Goal: Task Accomplishment & Management: Complete application form

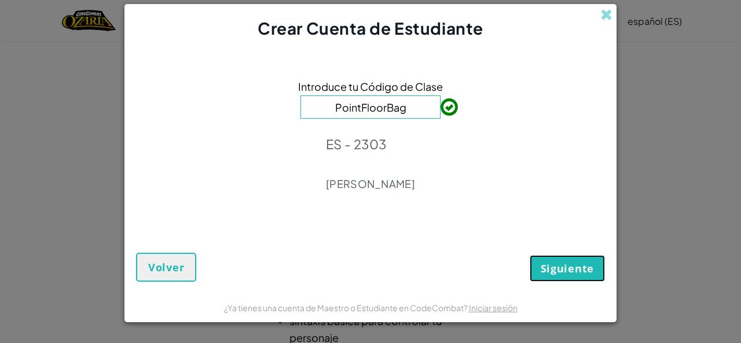
click at [586, 272] on font "Siguiente" at bounding box center [567, 269] width 53 height 14
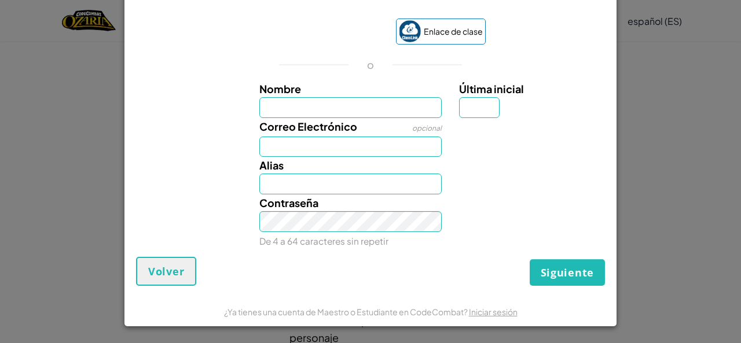
scroll to position [9, 0]
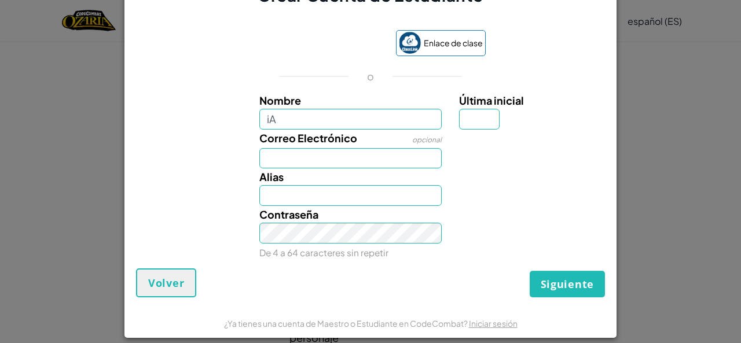
type input "i"
type input "[PERSON_NAME]"
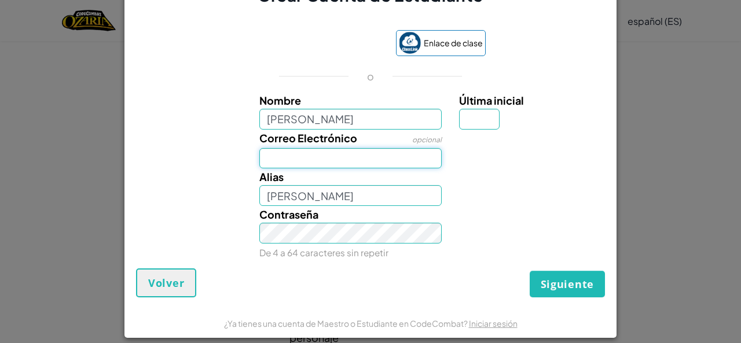
click at [277, 162] on input "Correo Electrónico" at bounding box center [350, 158] width 183 height 21
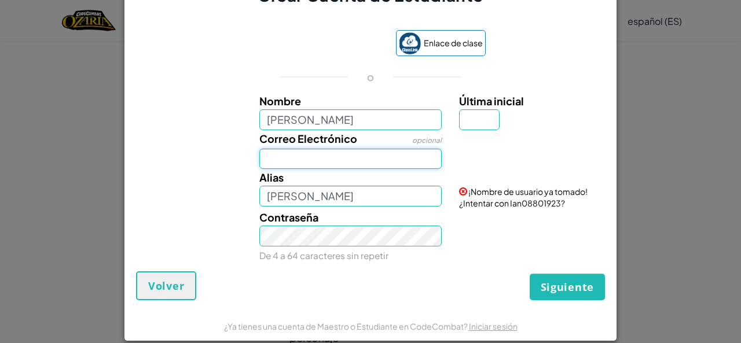
type input "[EMAIL_ADDRESS][DOMAIN_NAME]"
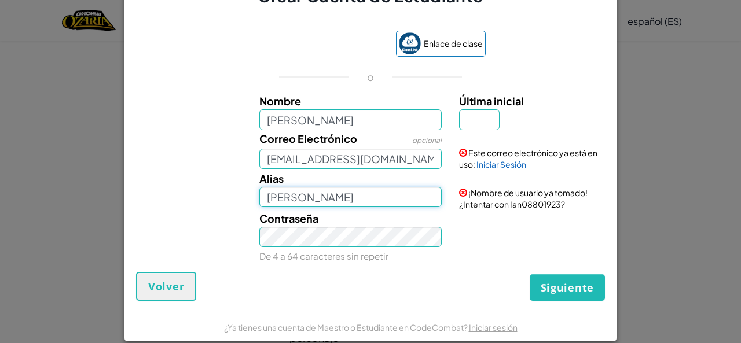
click at [329, 195] on input "[PERSON_NAME]" at bounding box center [350, 197] width 183 height 21
type input "IanStraff"
click at [496, 118] on div "Última inicial" at bounding box center [530, 112] width 143 height 38
click at [464, 120] on input "Última inicial" at bounding box center [479, 119] width 41 height 21
type input "n"
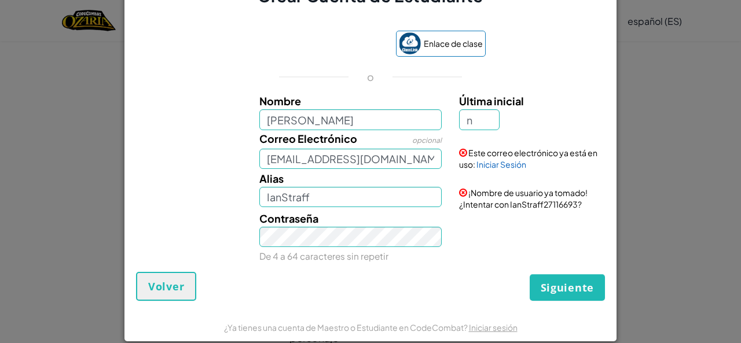
type input "IanN"
click at [579, 126] on div "Última inicial n" at bounding box center [530, 112] width 143 height 38
click at [486, 126] on input "n" at bounding box center [479, 119] width 41 height 21
click at [303, 121] on input "[PERSON_NAME]" at bounding box center [350, 119] width 183 height 21
type input "[PERSON_NAME]"
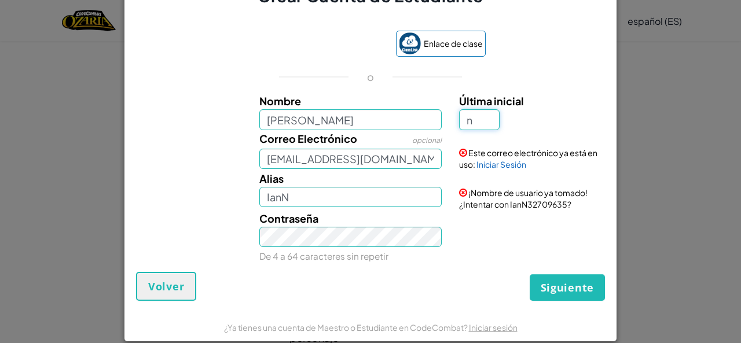
type input "[PERSON_NAME]"
click at [479, 123] on input "n" at bounding box center [479, 119] width 41 height 21
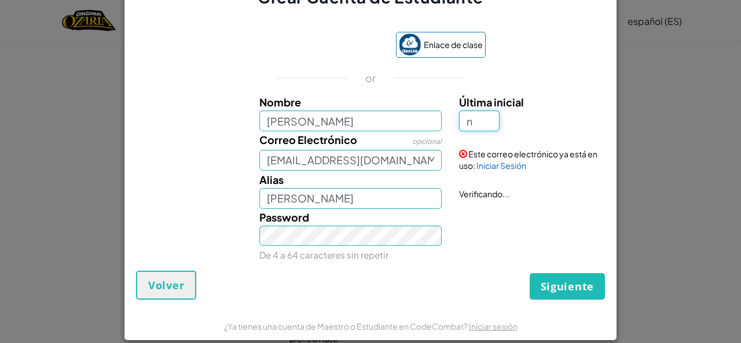
scroll to position [8, 0]
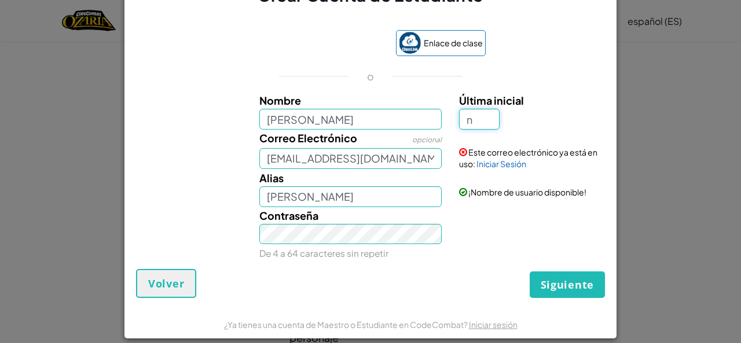
click at [479, 124] on input "n" at bounding box center [479, 119] width 41 height 21
type input "B"
type input "[PERSON_NAME]"
click at [376, 122] on input "[PERSON_NAME]" at bounding box center [350, 119] width 183 height 21
type input "[PERSON_NAME]"
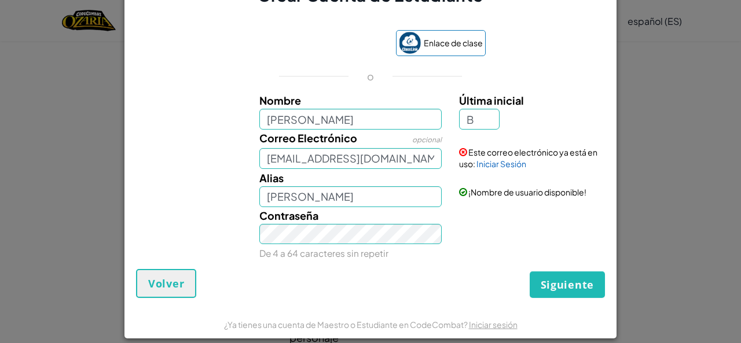
type input "[PERSON_NAME] B"
click at [454, 206] on div "Alias [PERSON_NAME] B ¡Nombre de usuario disponible!" at bounding box center [370, 189] width 481 height 38
click at [548, 294] on button "Siguiente" at bounding box center [567, 285] width 75 height 27
drag, startPoint x: 729, startPoint y: 39, endPoint x: 720, endPoint y: 43, distance: 9.8
click at [724, 41] on div "Crear Cuenta de Estudiante Enlace de clase o Nombre [PERSON_NAME] Última inicia…" at bounding box center [370, 171] width 741 height 343
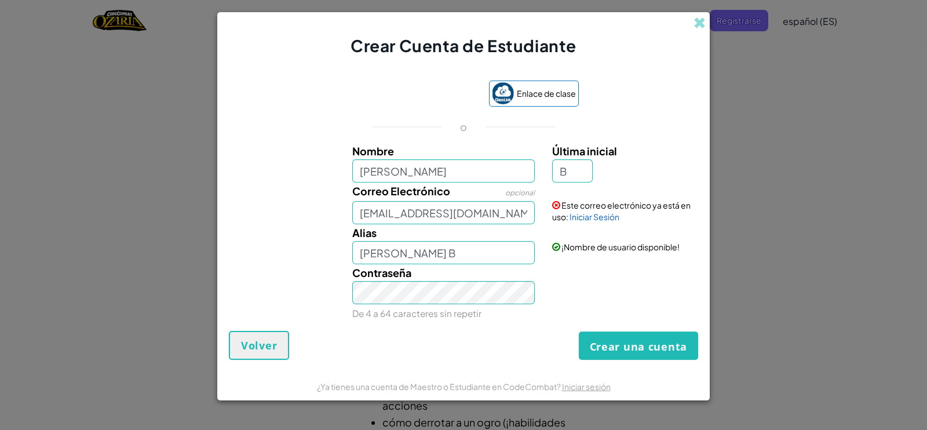
scroll to position [0, 0]
drag, startPoint x: 714, startPoint y: 1, endPoint x: 348, endPoint y: 366, distance: 516.8
click at [348, 343] on form "Enlace de clase o Nombre [PERSON_NAME] Última inicial B Correo Electrónico opci…" at bounding box center [463, 214] width 492 height 314
click at [701, 19] on span at bounding box center [699, 23] width 12 height 12
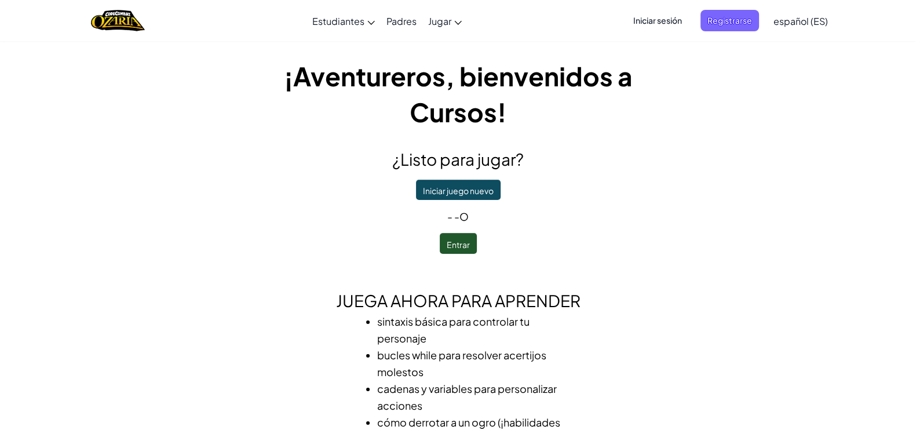
click at [665, 20] on font "Iniciar sesión" at bounding box center [657, 20] width 49 height 10
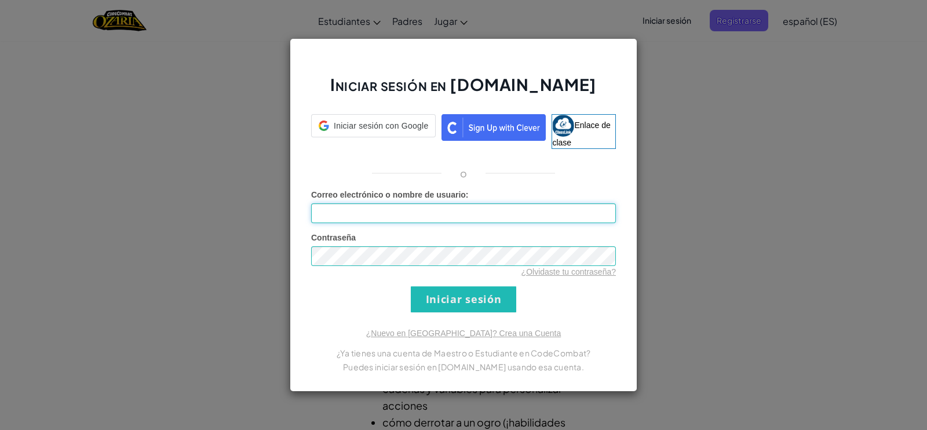
type input "IanStraff"
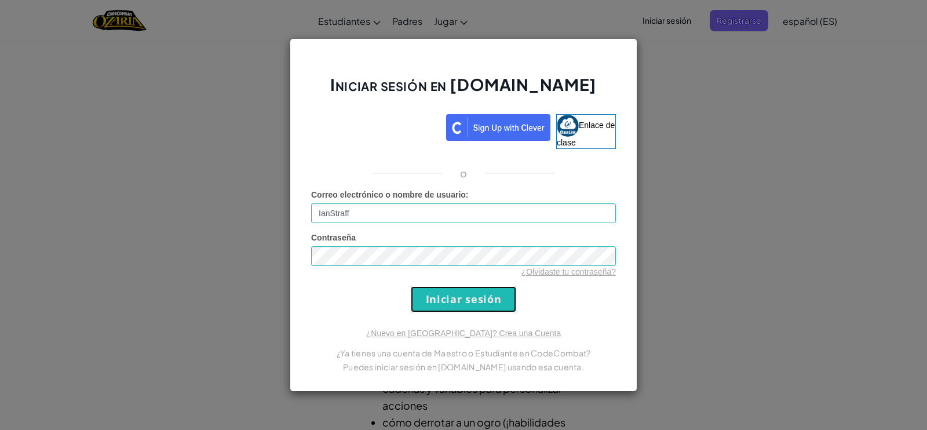
click at [444, 297] on input "Iniciar sesión" at bounding box center [463, 299] width 105 height 26
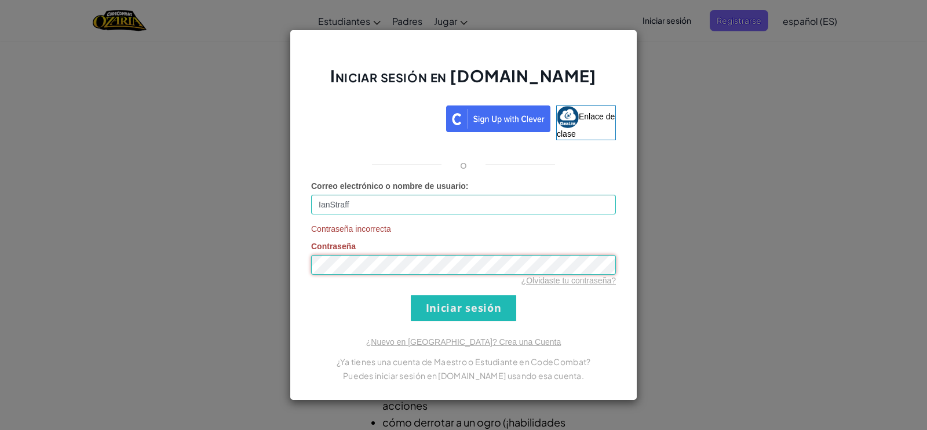
click at [144, 295] on div "Iniciar sesión en [DOMAIN_NAME] Enlace de clase o Correo electrónico o nombre d…" at bounding box center [463, 215] width 927 height 430
drag, startPoint x: 376, startPoint y: 206, endPoint x: 83, endPoint y: 245, distance: 295.1
click at [83, 245] on div "Iniciar sesión en [DOMAIN_NAME] Enlace de clase o Correo electrónico o nombre d…" at bounding box center [463, 215] width 927 height 430
type input "t"
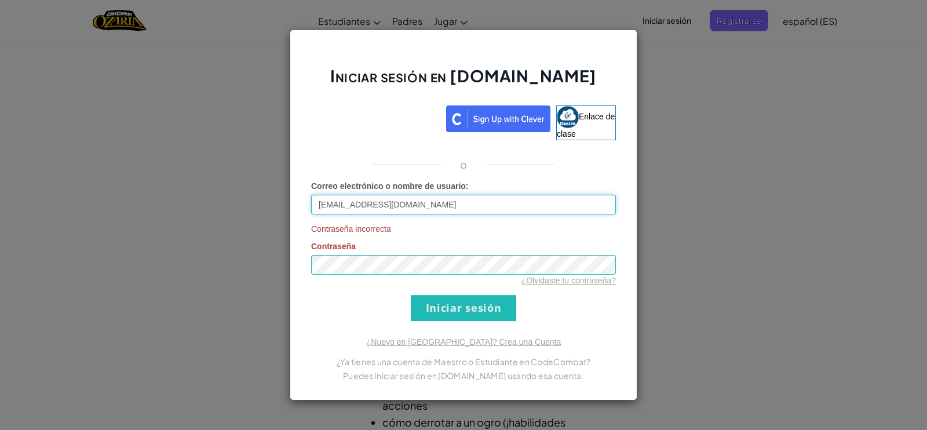
click at [579, 215] on form "Correo electrónico o nombre de usuario : [EMAIL_ADDRESS][DOMAIN_NAME] Contraseñ…" at bounding box center [463, 250] width 305 height 141
click at [475, 316] on input "Iniciar sesión" at bounding box center [463, 308] width 105 height 26
click at [436, 304] on input "Iniciar sesión" at bounding box center [463, 308] width 105 height 26
type input "IanStraff"
drag, startPoint x: 376, startPoint y: 202, endPoint x: 214, endPoint y: 238, distance: 166.2
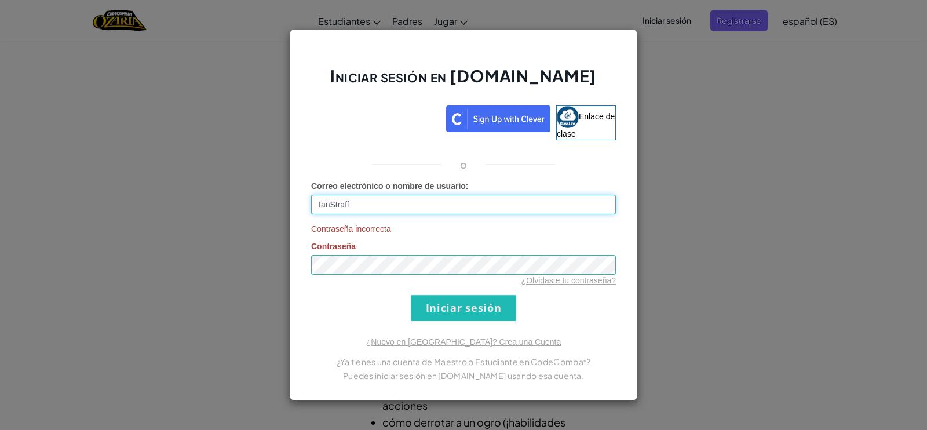
click at [214, 238] on div "Iniciar sesión en [DOMAIN_NAME] Enlace de clase o Correo electrónico o nombre d…" at bounding box center [463, 215] width 927 height 430
type input "[EMAIL_ADDRESS][DOMAIN_NAME]"
click at [474, 308] on input "Iniciar sesión" at bounding box center [463, 308] width 105 height 26
click at [337, 297] on font "Iniciar sesión" at bounding box center [463, 308] width 305 height 26
click at [542, 281] on font "¿Olvidaste tu contraseña?" at bounding box center [568, 280] width 94 height 9
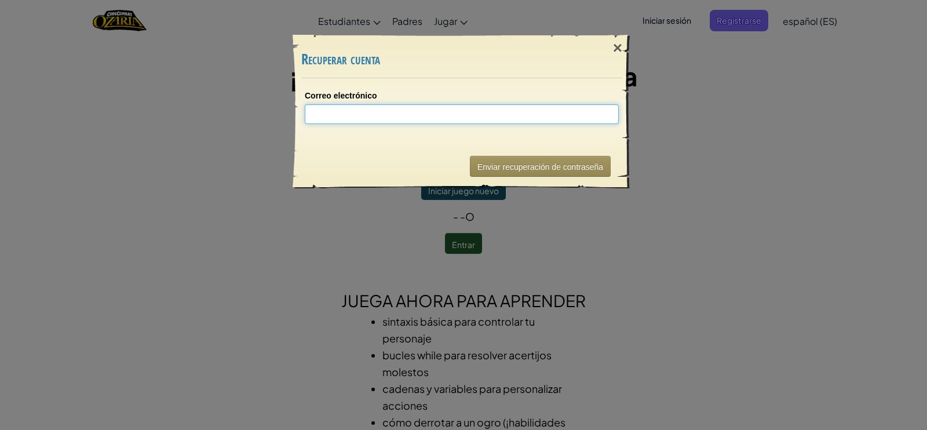
click at [455, 117] on input "Correo electrónico" at bounding box center [462, 114] width 314 height 20
type input "[EMAIL_ADDRESS][DOMAIN_NAME]"
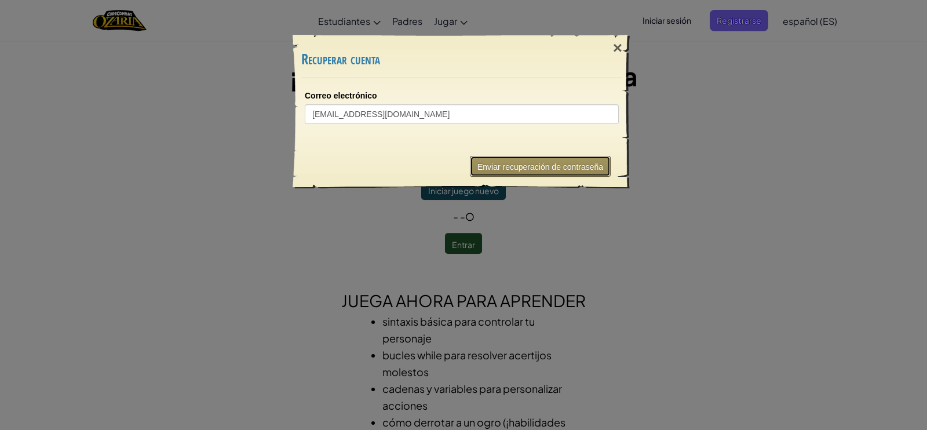
click at [482, 162] on font "Enviar recuperación de contraseña" at bounding box center [540, 166] width 126 height 9
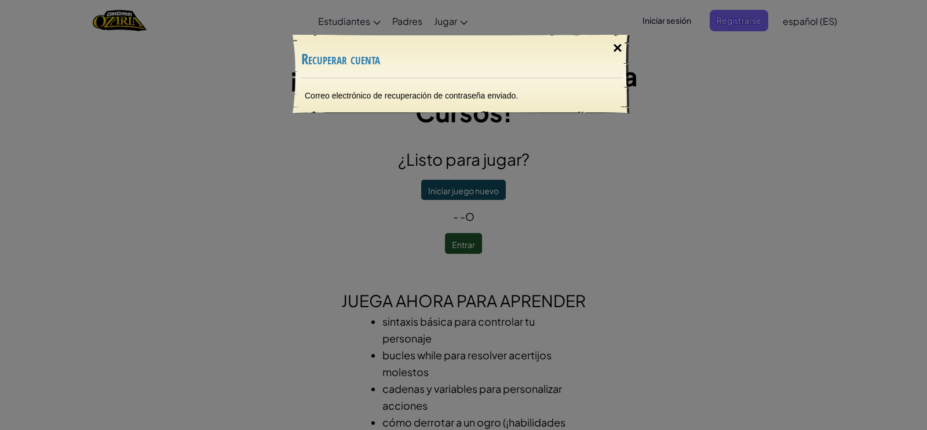
click at [605, 56] on div "×" at bounding box center [617, 48] width 27 height 34
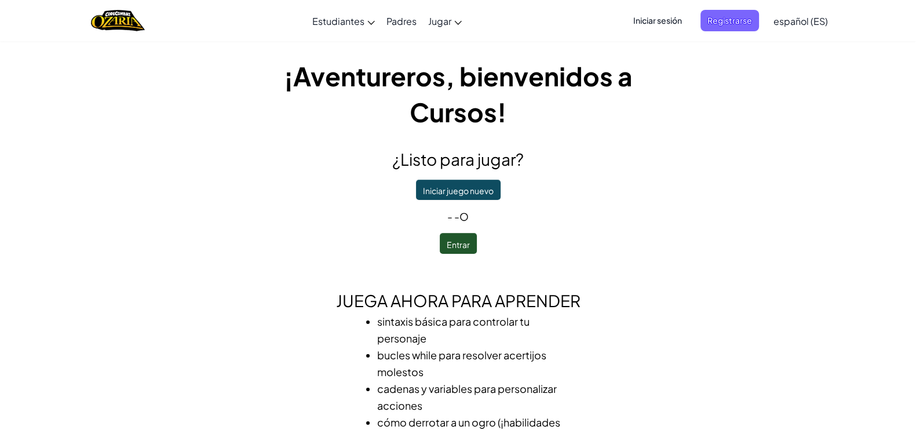
click at [672, 28] on span "Iniciar sesión" at bounding box center [657, 20] width 63 height 21
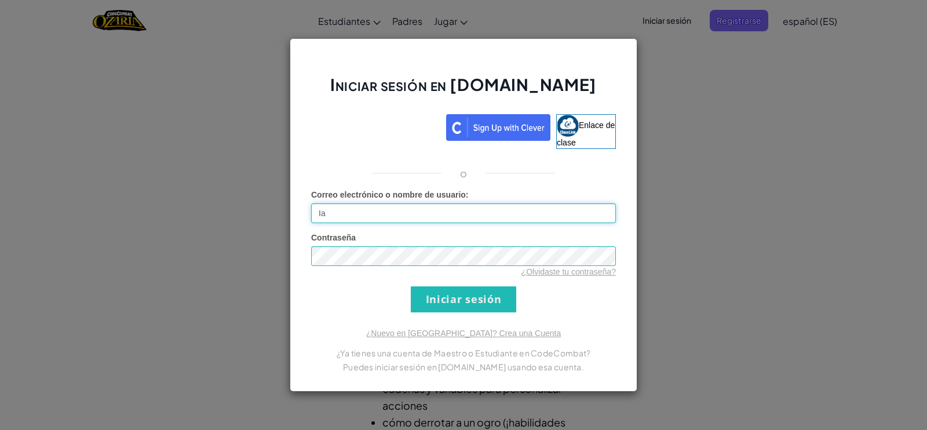
type input "I"
type input "[EMAIL_ADDRESS][DOMAIN_NAME]"
click at [151, 296] on div "Iniciar sesión en [DOMAIN_NAME] Enlace de clase o Error desconocido. Correo ele…" at bounding box center [463, 215] width 927 height 430
click at [608, 298] on font "Iniciar sesión" at bounding box center [463, 299] width 305 height 26
click at [476, 298] on input "Iniciar sesión" at bounding box center [463, 299] width 105 height 26
